Goal: Obtain resource: Download file/media

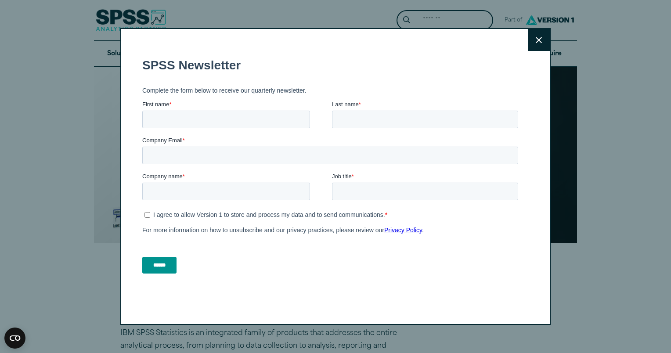
click at [532, 46] on button "Close" at bounding box center [539, 40] width 22 height 22
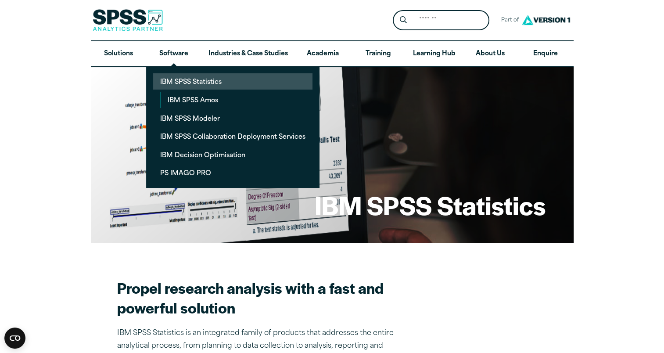
click at [186, 86] on link "IBM SPSS Statistics" at bounding box center [232, 81] width 159 height 16
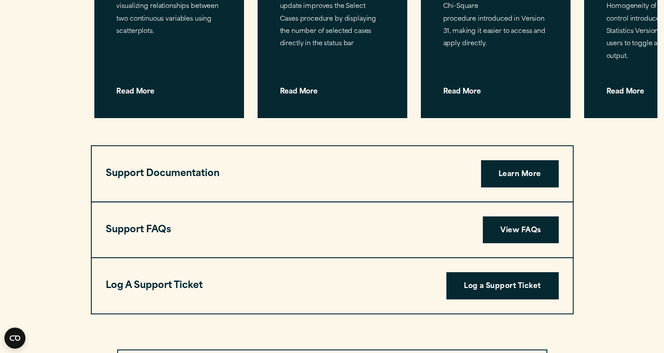
scroll to position [2897, 0]
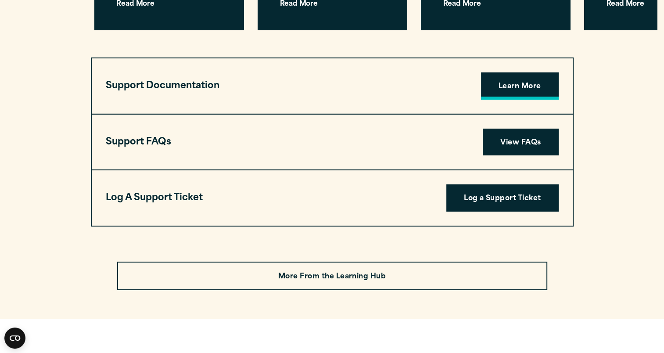
click at [518, 72] on link "Learn More" at bounding box center [520, 85] width 78 height 27
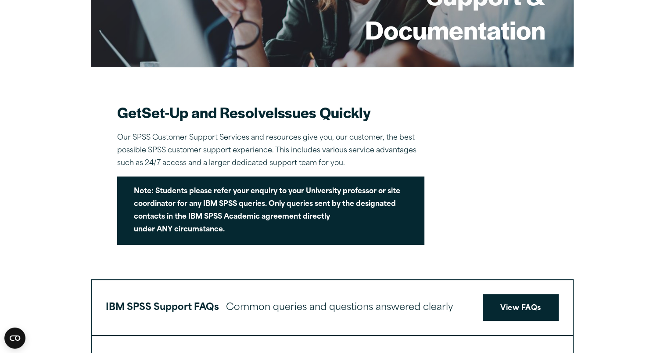
scroll to position [395, 0]
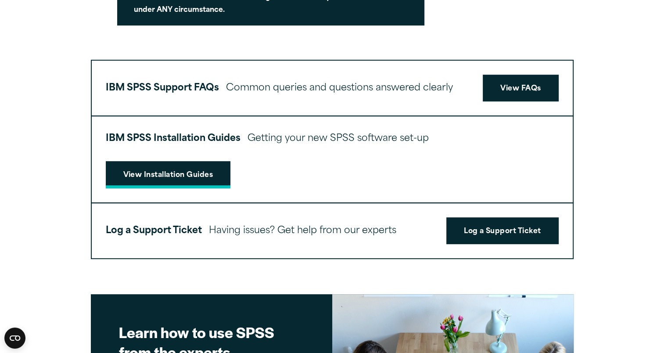
click at [181, 174] on link "View Installation Guides" at bounding box center [168, 174] width 125 height 27
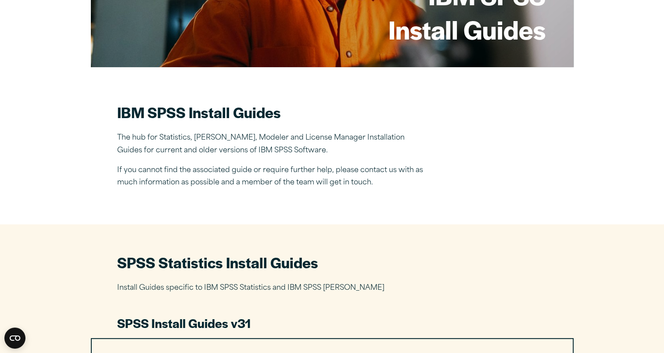
scroll to position [351, 0]
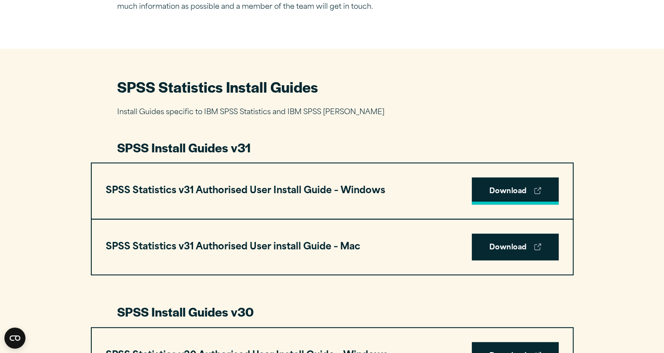
click at [495, 190] on link "Download" at bounding box center [515, 190] width 87 height 27
